Goal: Task Accomplishment & Management: Manage account settings

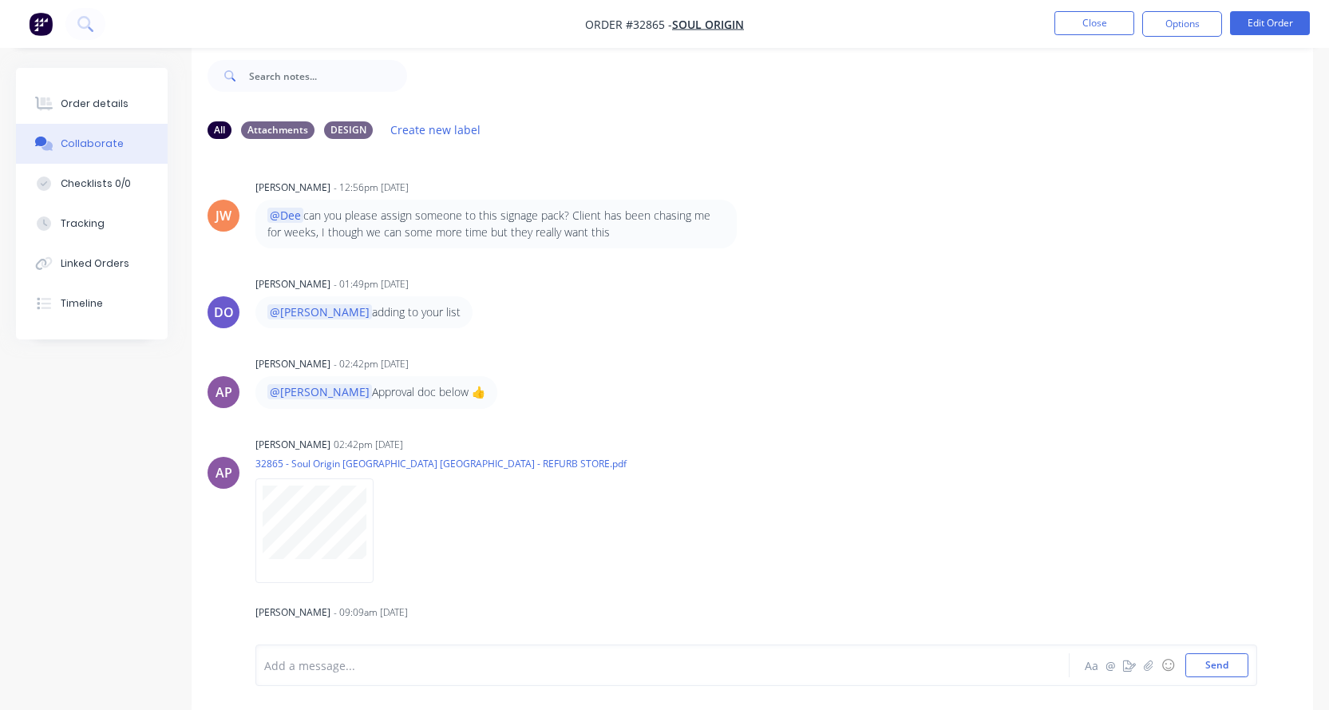
scroll to position [1056, 0]
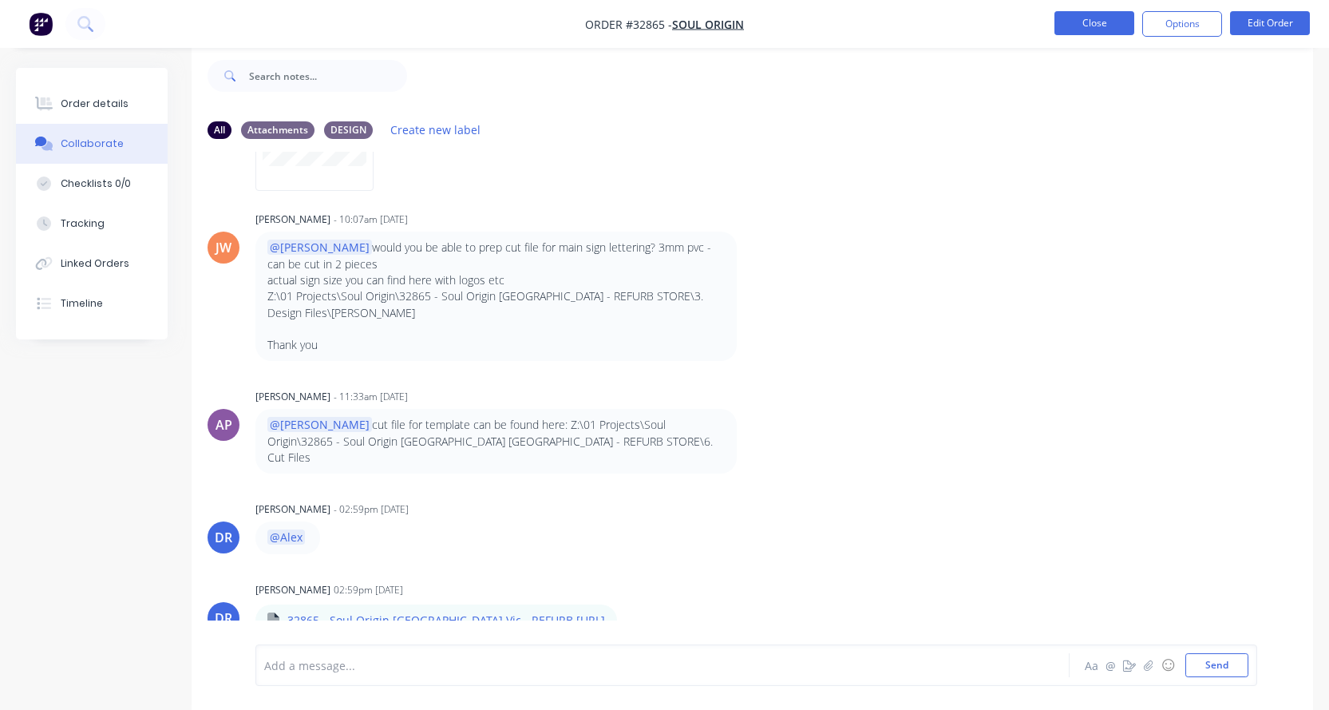
click at [1097, 31] on button "Close" at bounding box center [1095, 23] width 80 height 24
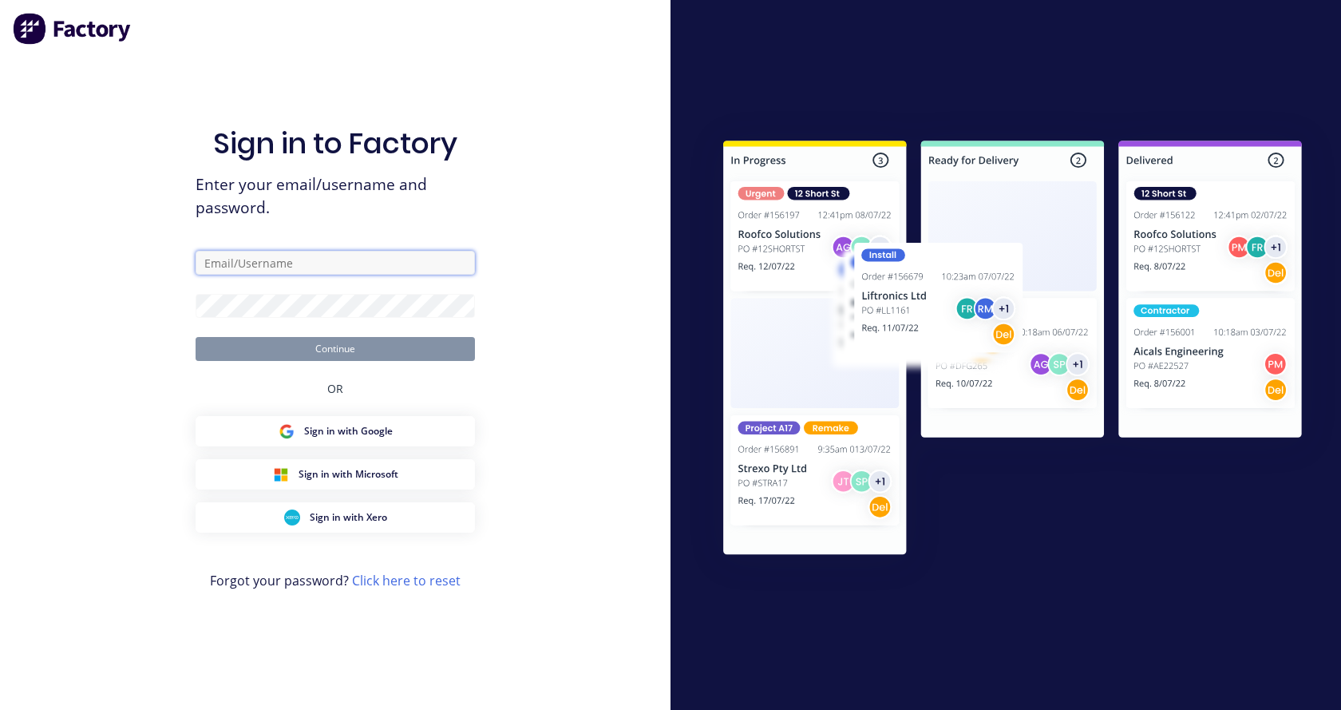
type input "alex.h@artandsoul.com.au"
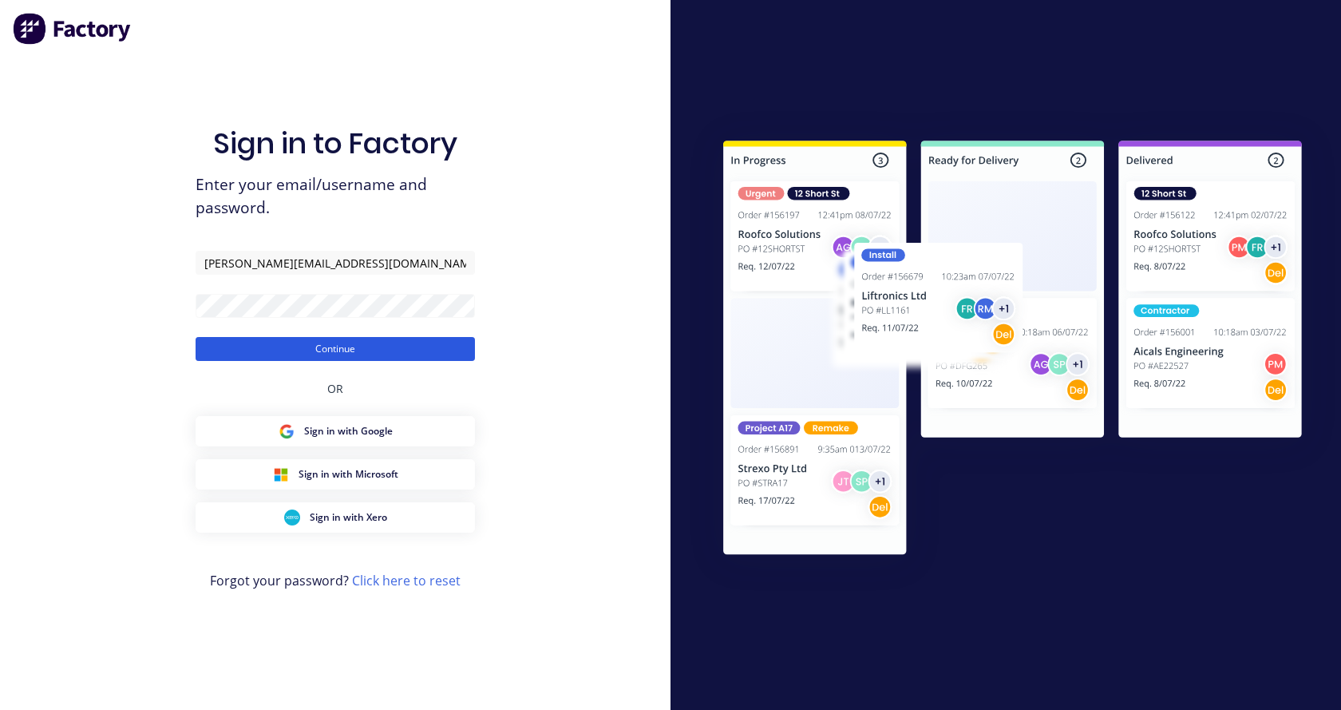
click at [324, 351] on button "Continue" at bounding box center [335, 349] width 279 height 24
